Goal: Find specific page/section: Find specific page/section

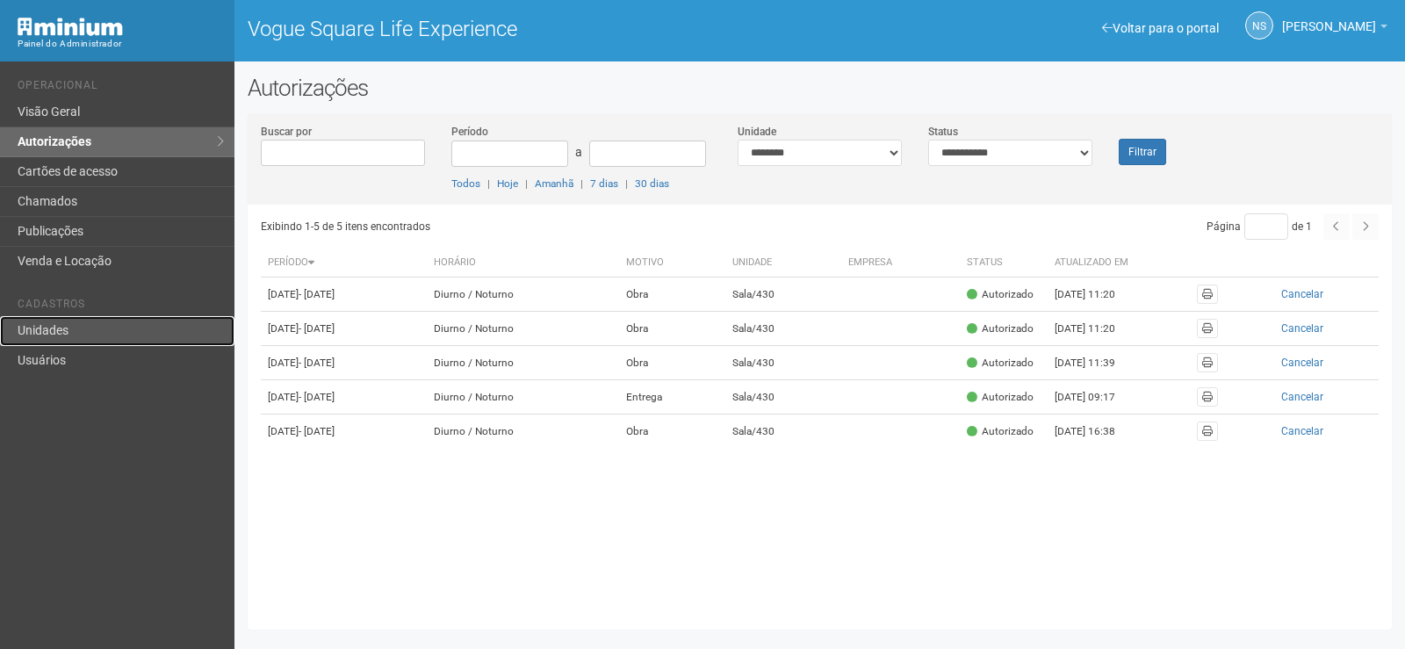
click at [94, 327] on link "Unidades" at bounding box center [117, 331] width 234 height 30
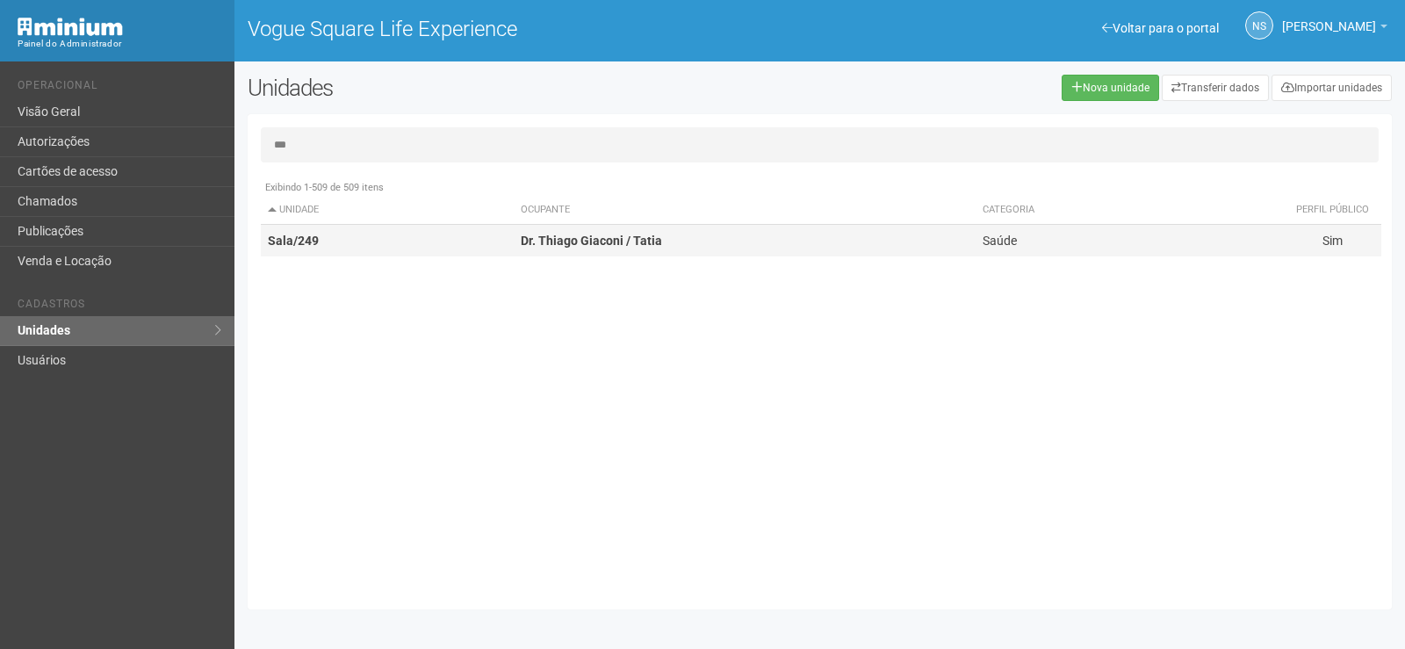
type input "***"
click at [533, 255] on td "Dr. Thiago Giaconi / Tatia" at bounding box center [745, 241] width 462 height 32
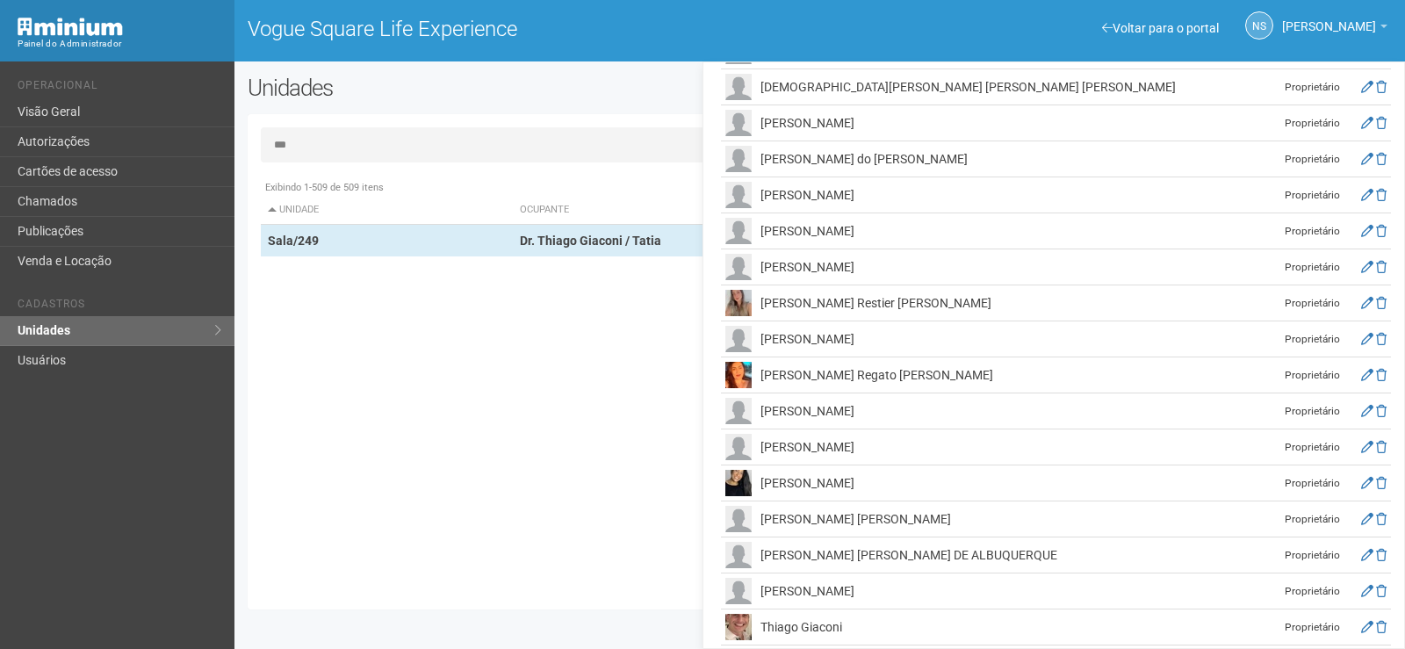
scroll to position [489, 0]
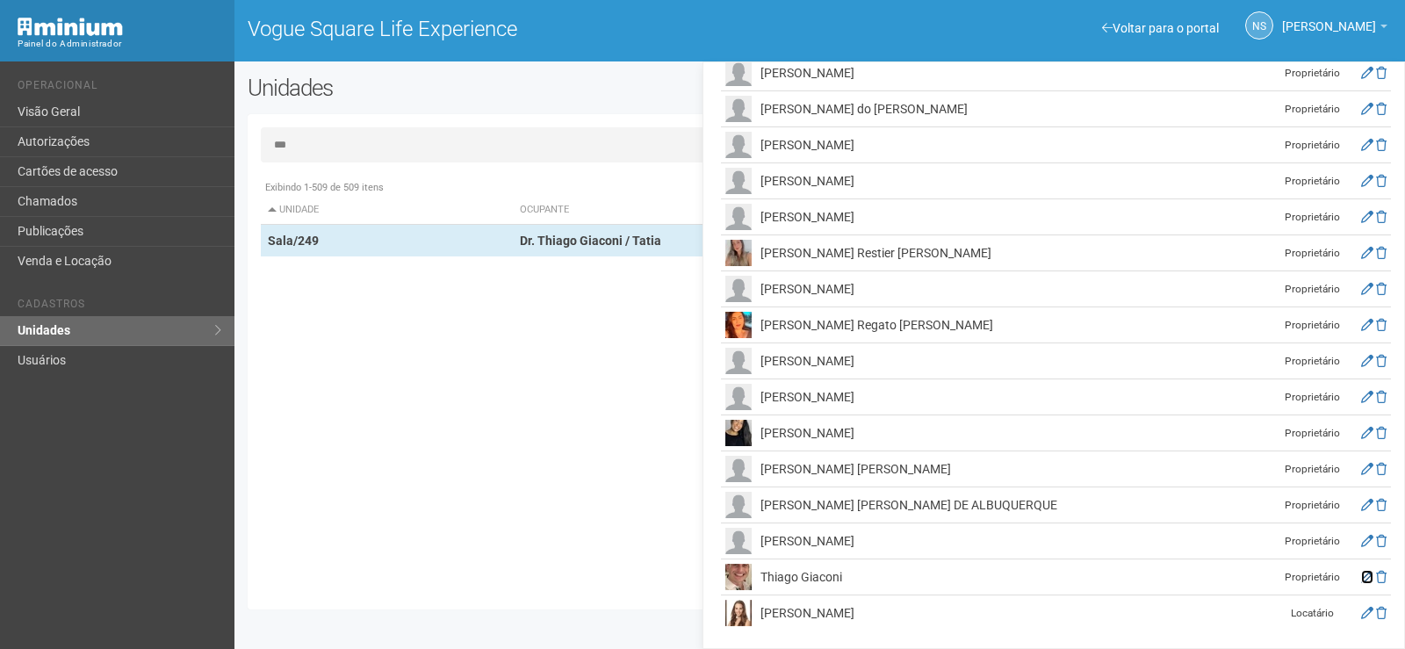
click at [1361, 572] on icon at bounding box center [1367, 577] width 12 height 12
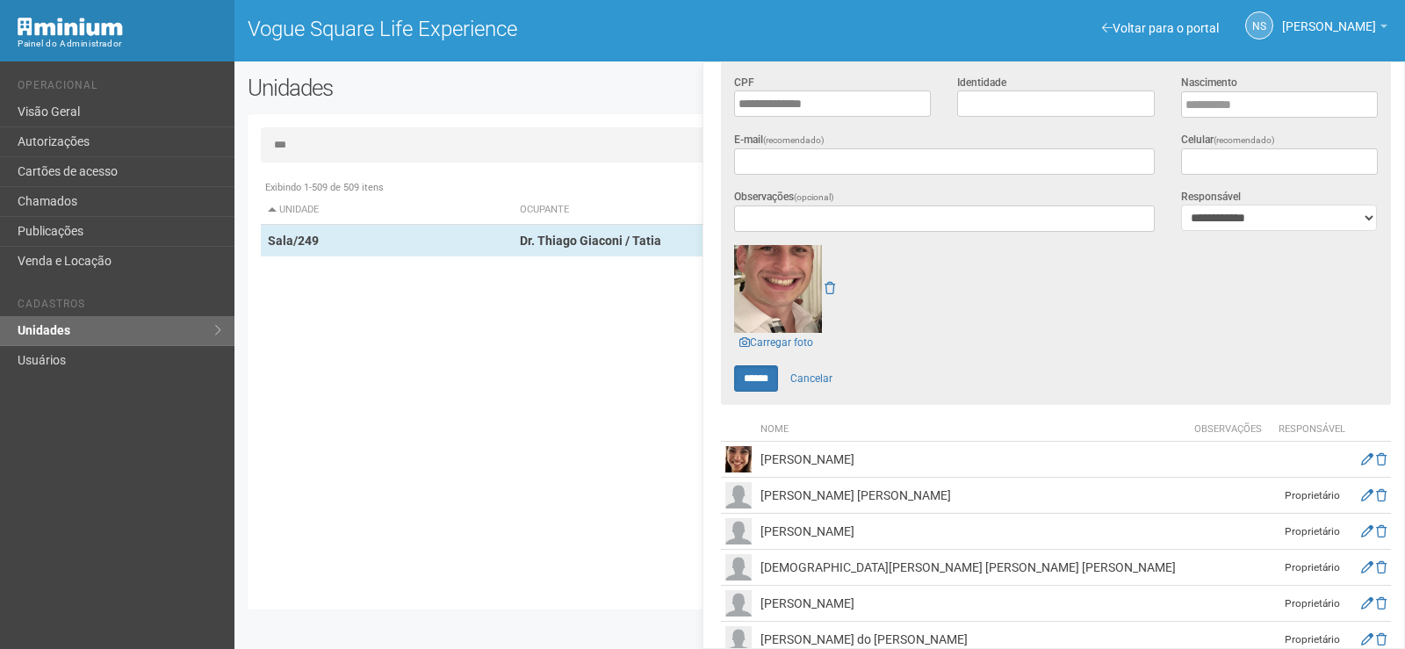
scroll to position [21, 0]
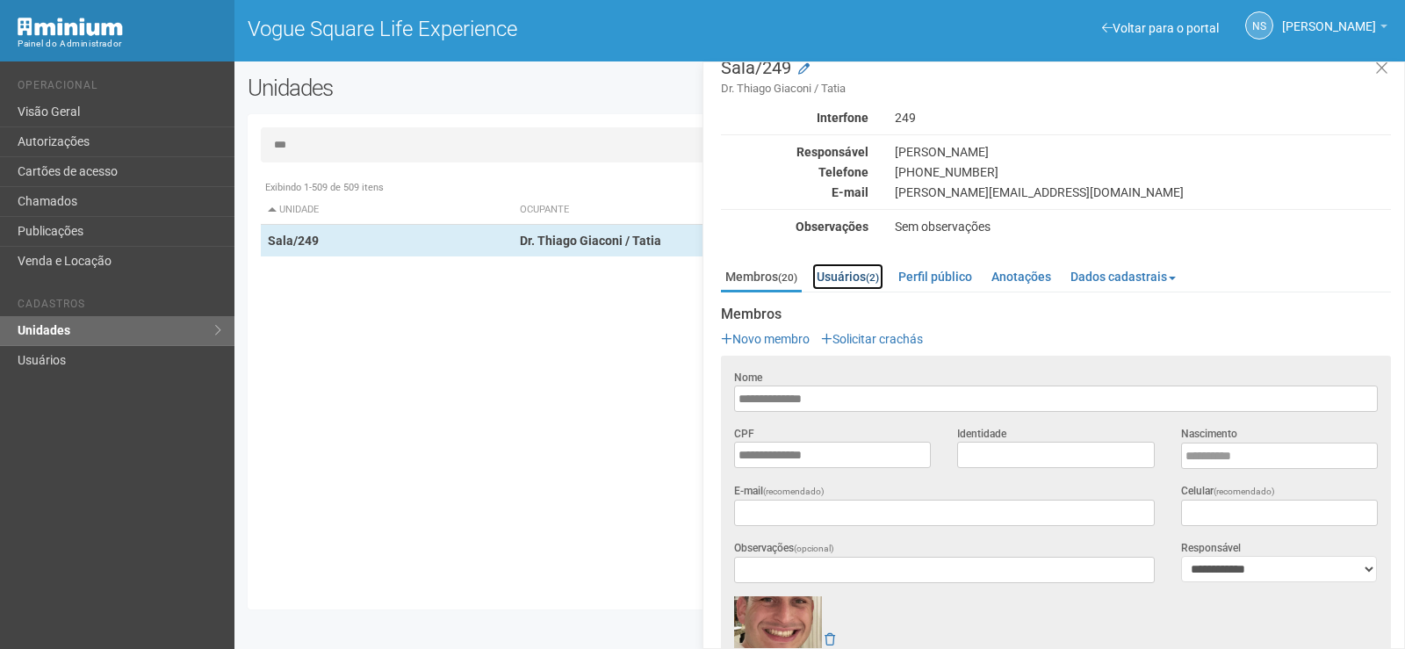
click at [859, 275] on link "Usuários (2)" at bounding box center [847, 276] width 71 height 26
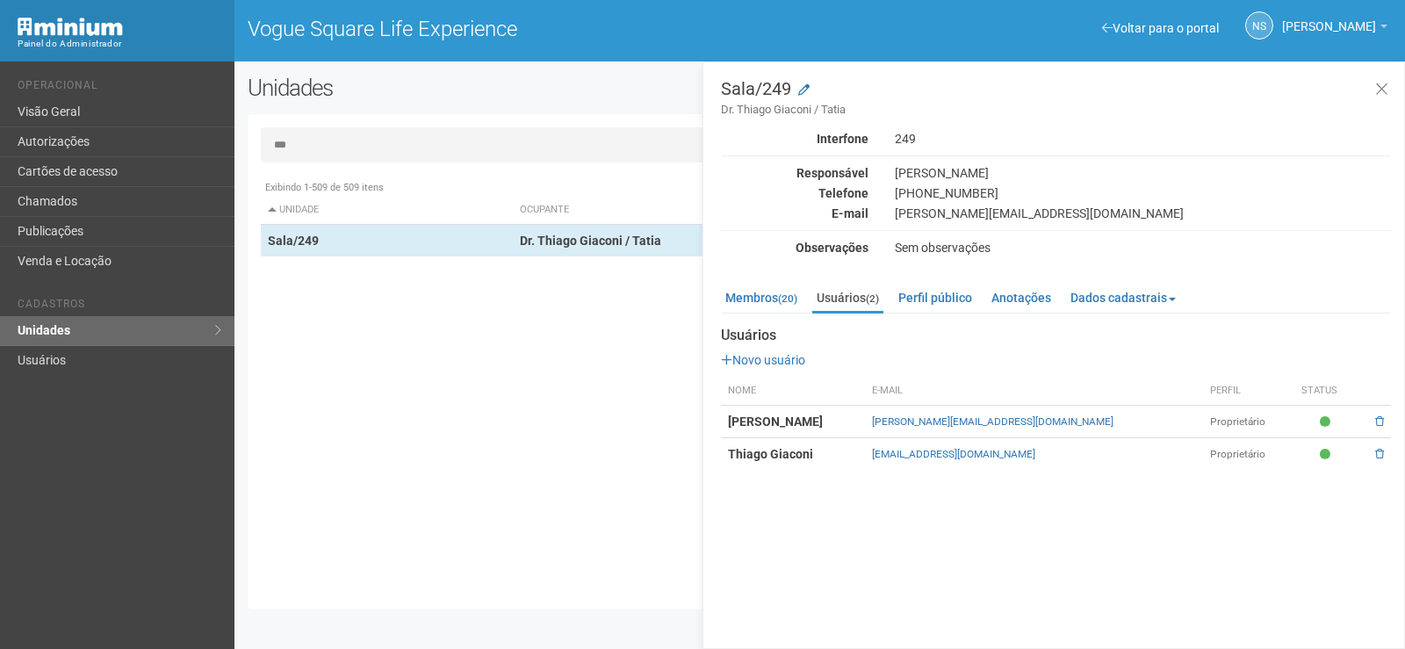
click at [892, 460] on td "[EMAIL_ADDRESS][DOMAIN_NAME]" at bounding box center [1034, 454] width 338 height 32
click at [781, 456] on strong "Thiago Giaconi" at bounding box center [770, 454] width 85 height 14
click at [766, 297] on link "Membros (20)" at bounding box center [761, 297] width 81 height 26
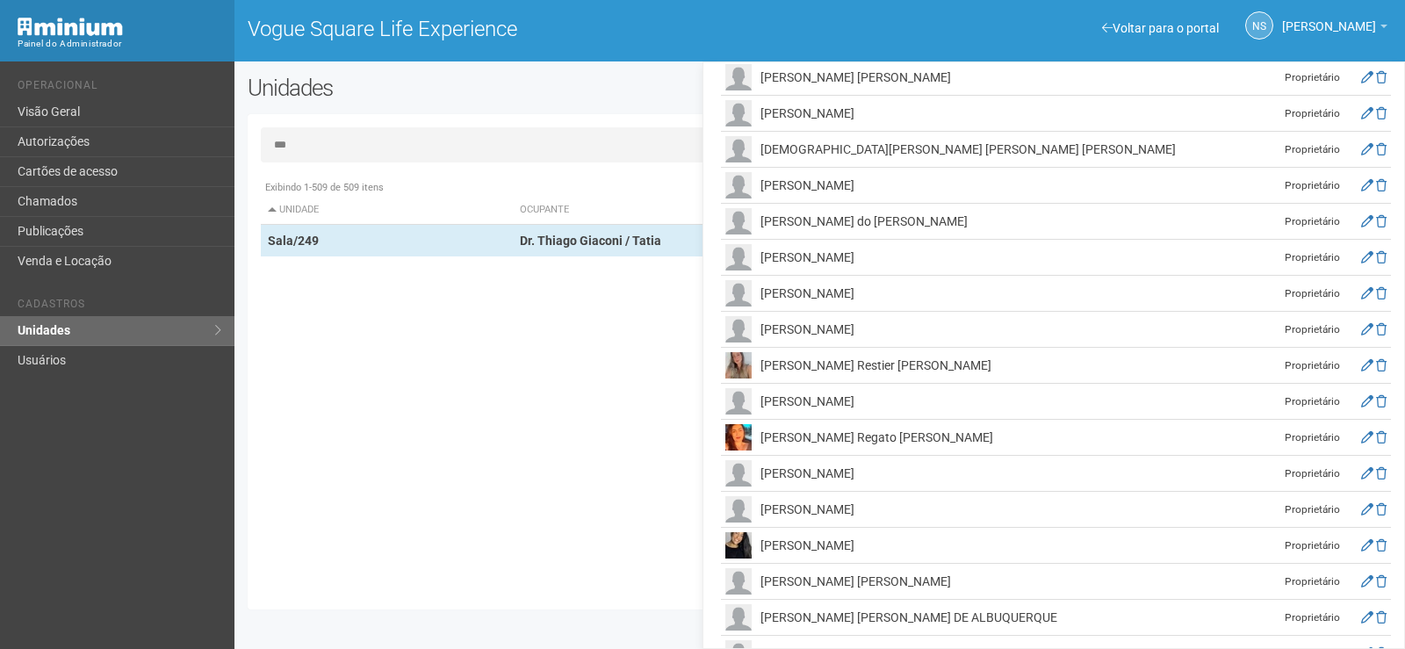
scroll to position [899, 0]
